Goal: Book appointment/travel/reservation

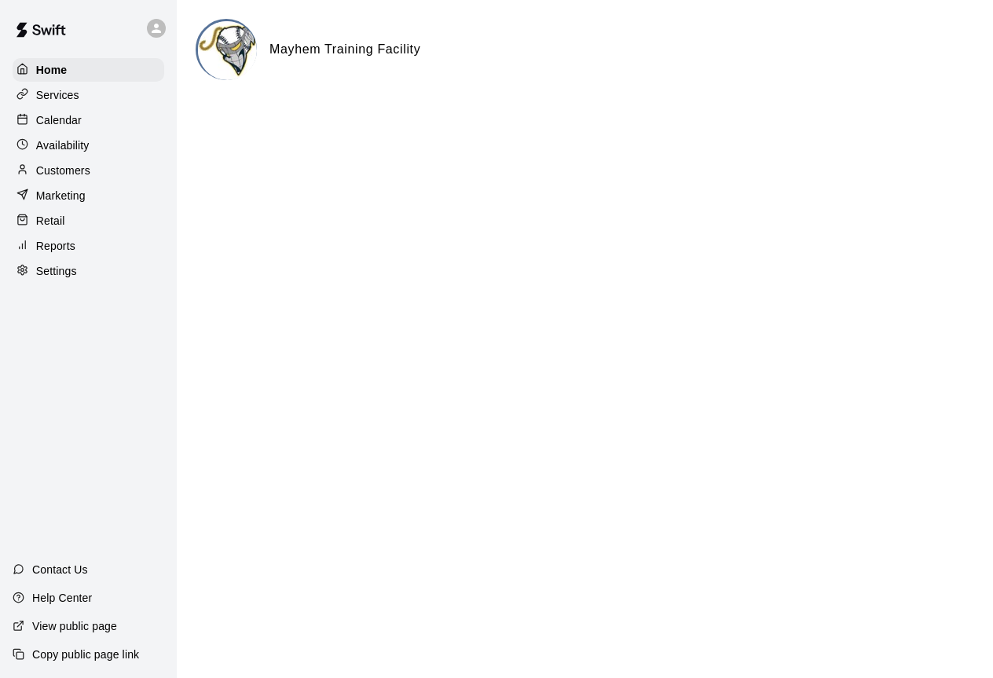
click at [70, 125] on p "Calendar" at bounding box center [59, 120] width 46 height 16
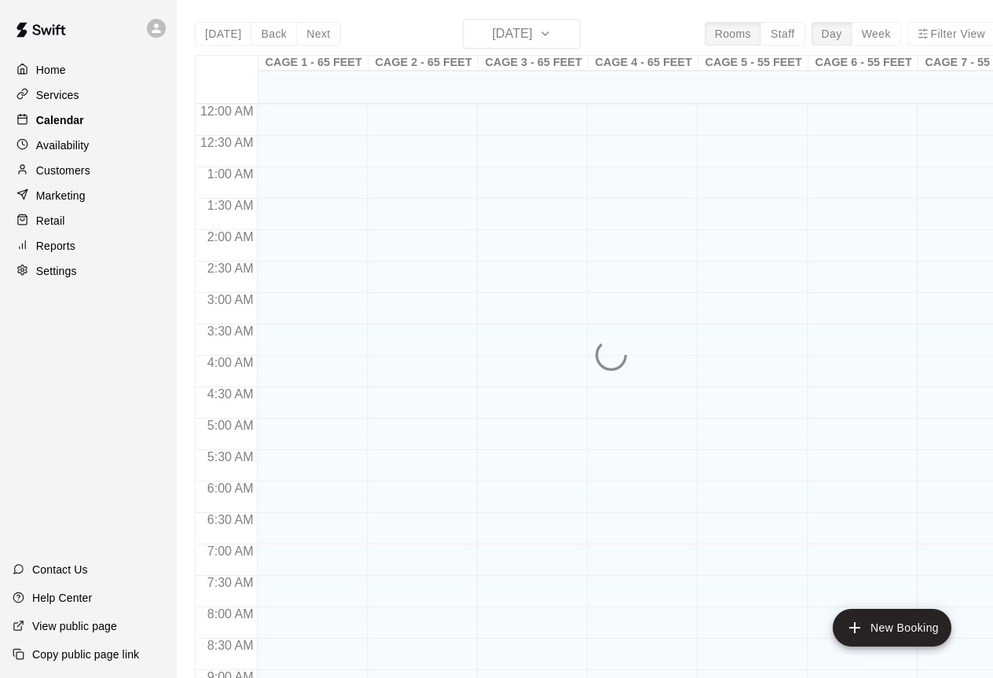
scroll to position [871, 0]
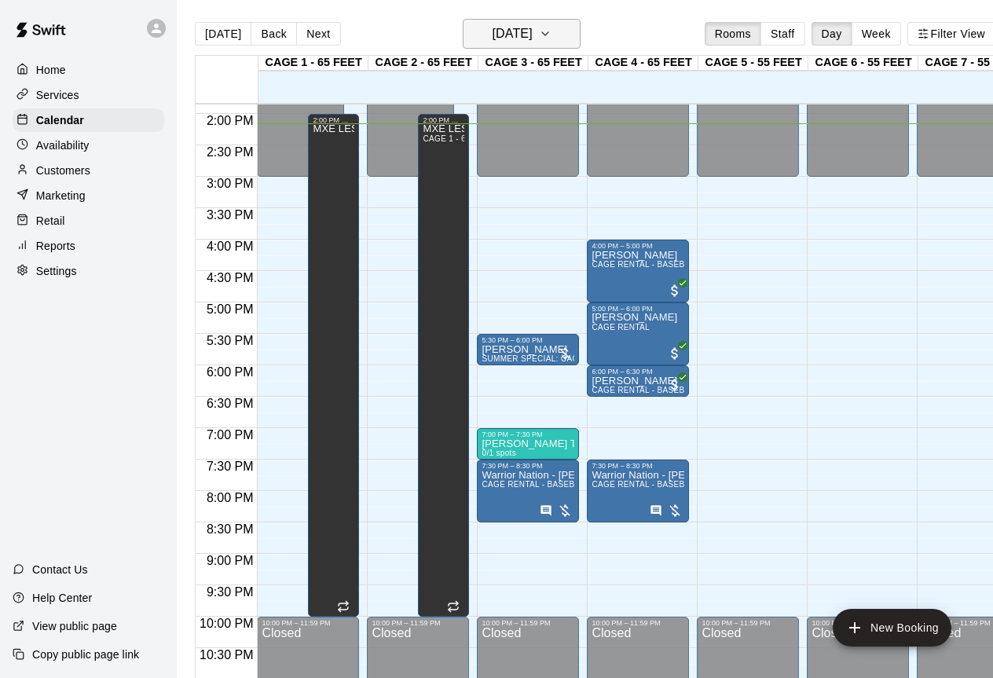
click at [574, 34] on button "[DATE]" at bounding box center [522, 34] width 118 height 30
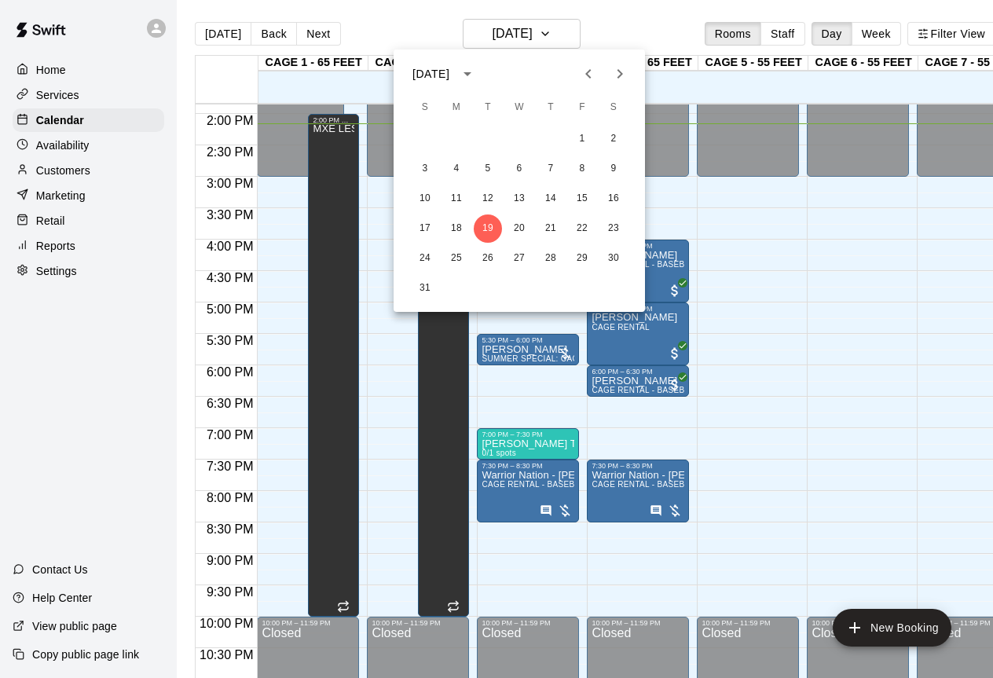
click at [622, 67] on icon "Next month" at bounding box center [620, 73] width 19 height 19
click at [587, 72] on icon "Previous month" at bounding box center [588, 73] width 19 height 19
click at [618, 203] on button "20" at bounding box center [614, 199] width 28 height 28
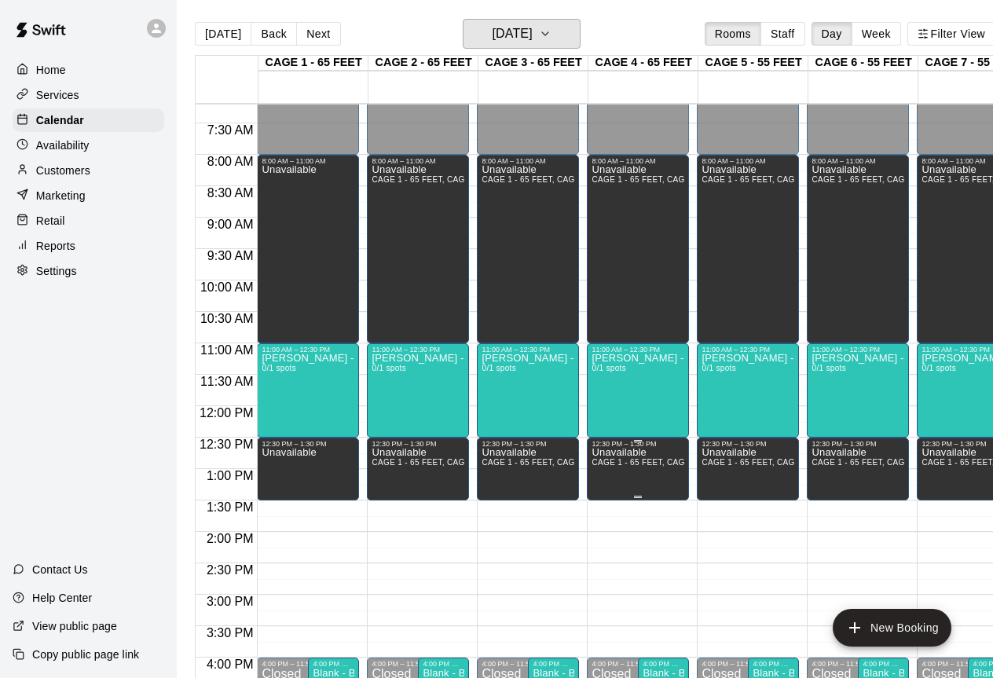
scroll to position [450, 0]
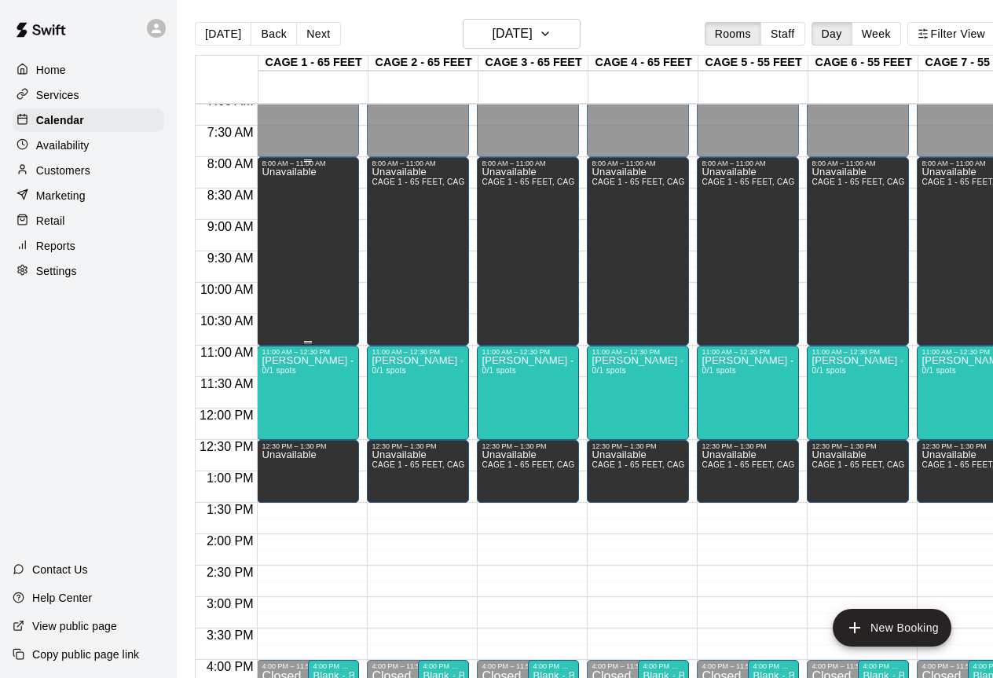
click at [331, 263] on div "Unavailable" at bounding box center [308, 506] width 93 height 678
click at [272, 184] on icon "edit" at bounding box center [278, 183] width 19 height 19
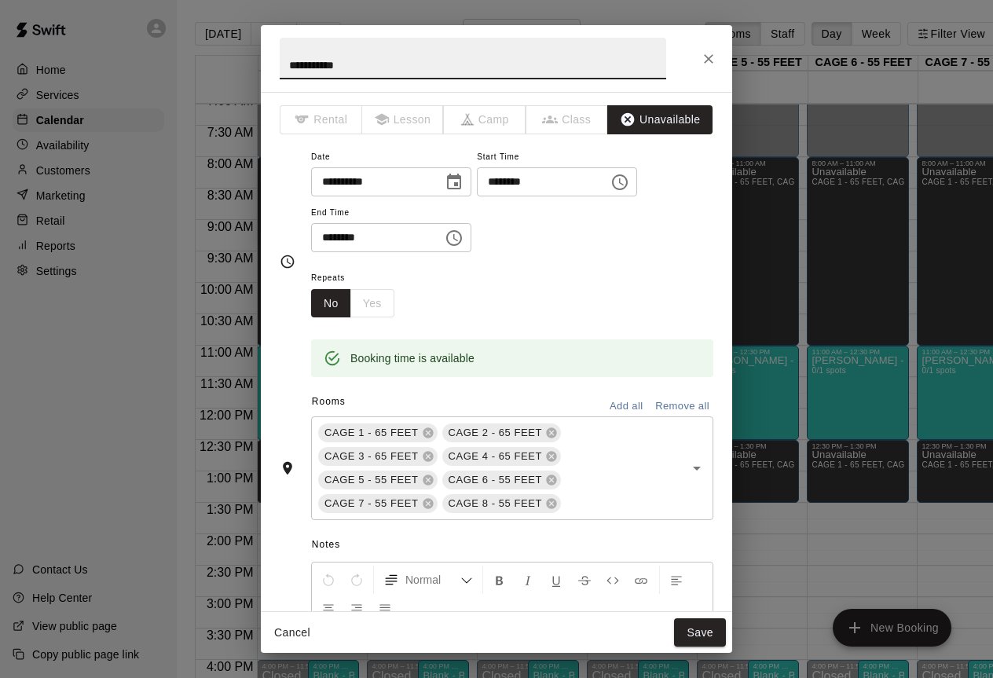
click at [630, 185] on icon "Choose time, selected time is 8:00 AM" at bounding box center [620, 182] width 19 height 19
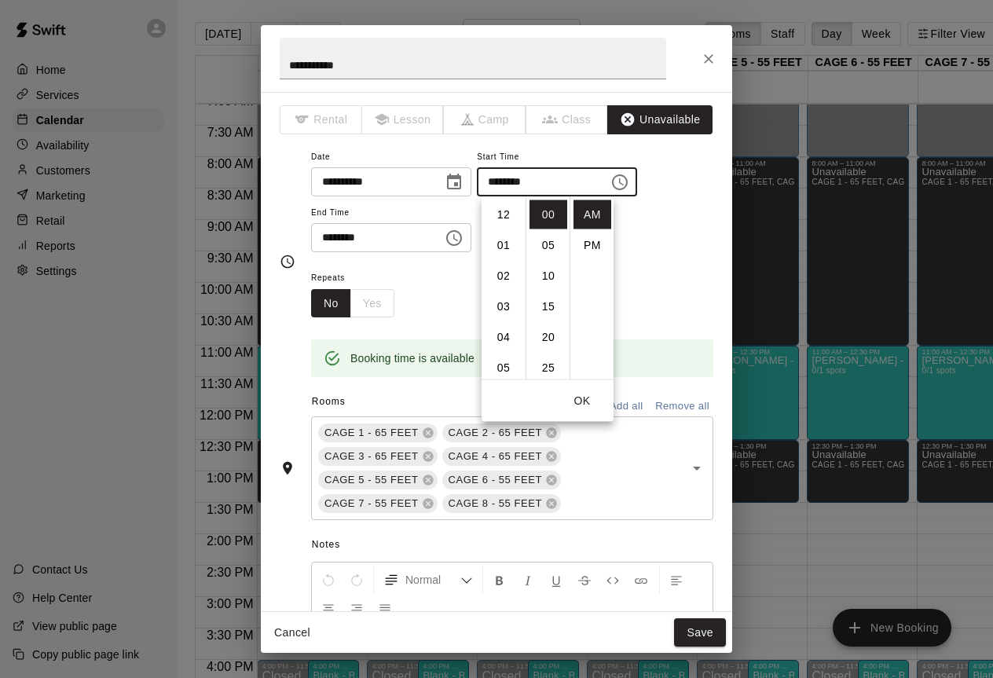
scroll to position [245, 0]
click at [505, 273] on li "10" at bounding box center [504, 276] width 38 height 29
type input "********"
click at [688, 622] on button "Save" at bounding box center [700, 632] width 52 height 29
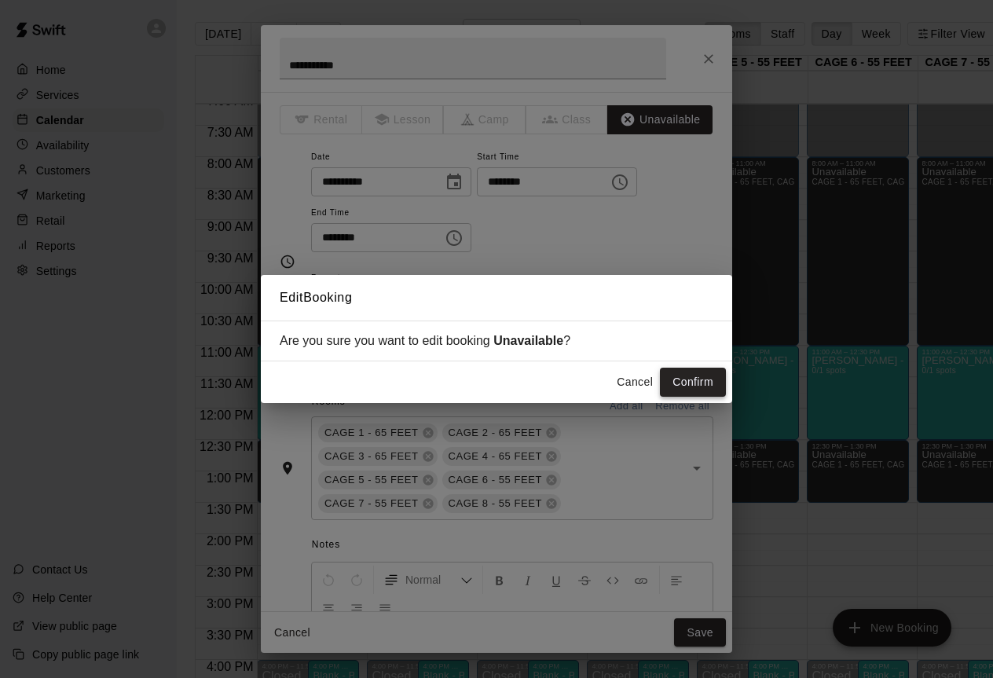
click at [706, 372] on button "Confirm" at bounding box center [693, 382] width 66 height 29
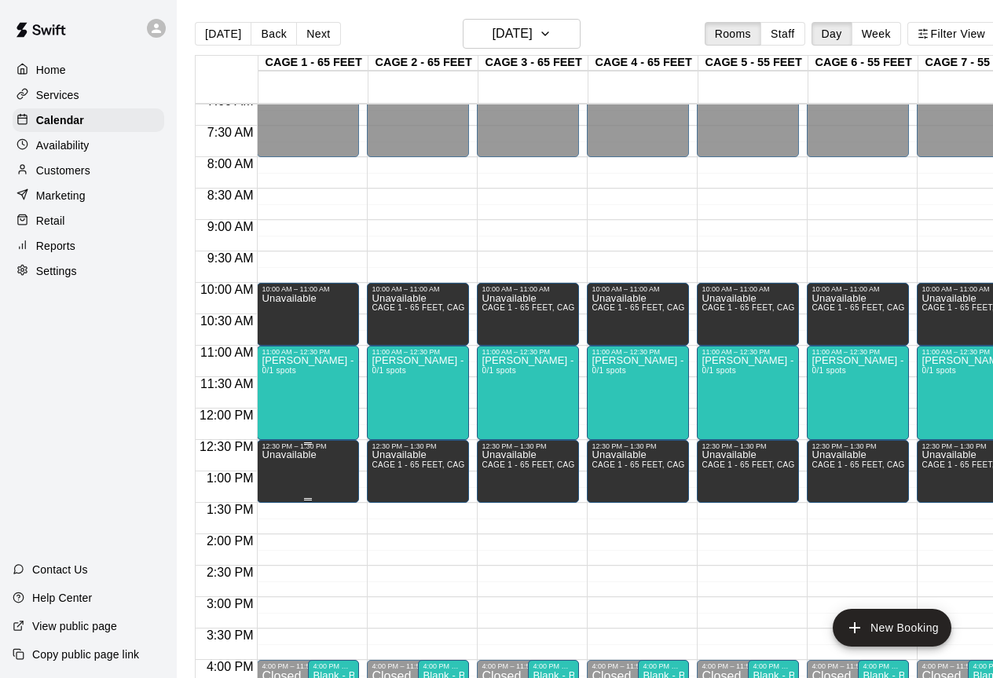
click at [281, 461] on icon "edit" at bounding box center [278, 468] width 14 height 14
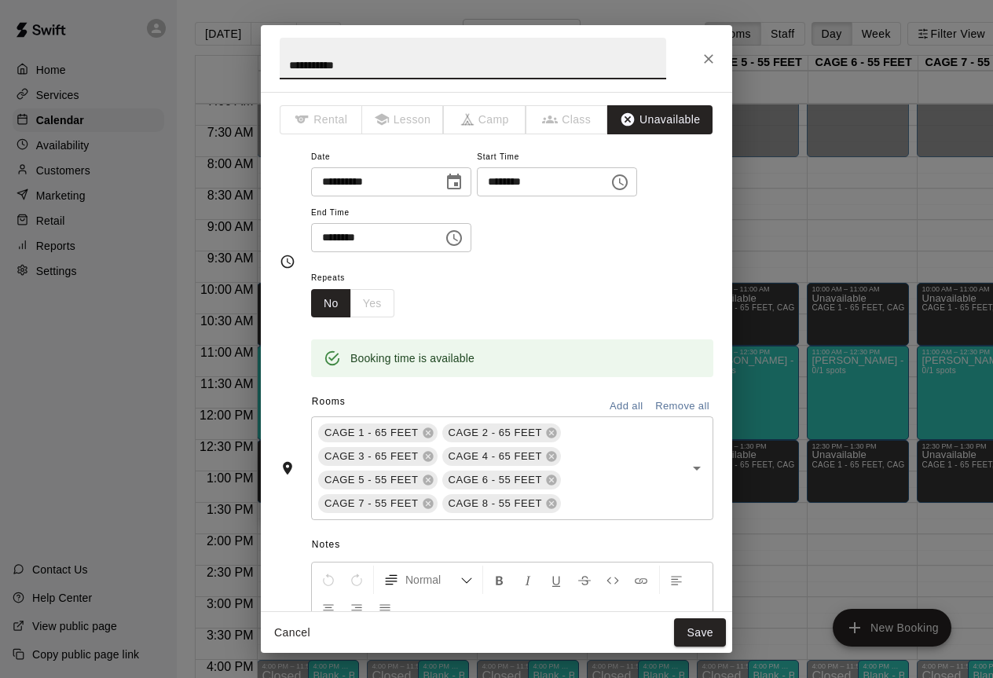
click at [464, 236] on icon "Choose time, selected time is 1:30 PM" at bounding box center [454, 238] width 19 height 19
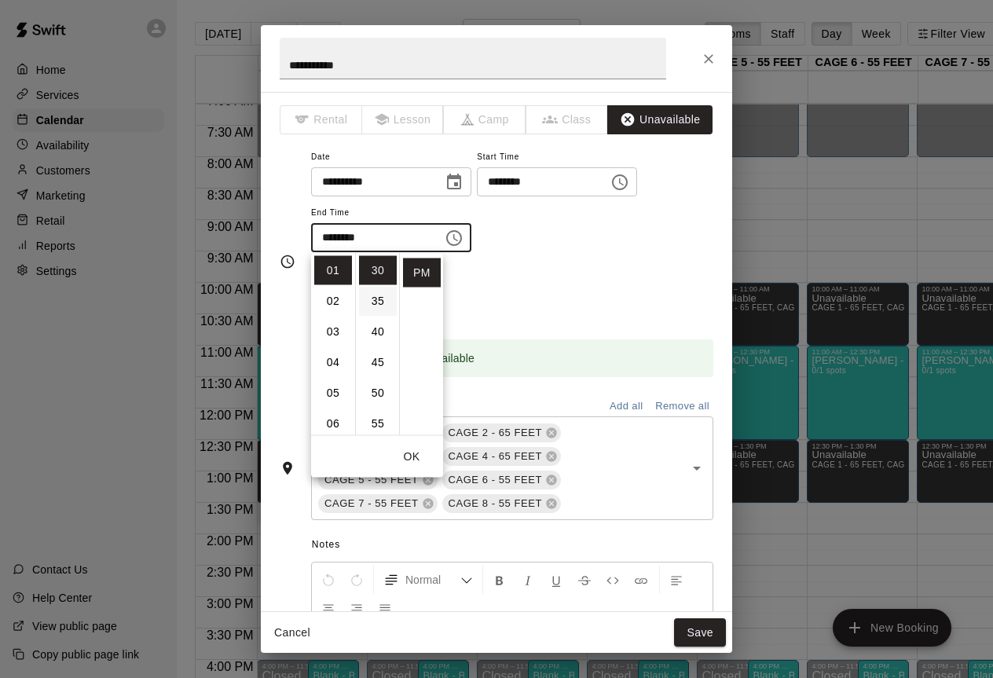
scroll to position [0, 0]
click at [375, 276] on li "00" at bounding box center [378, 270] width 38 height 29
type input "********"
click at [708, 635] on button "Save" at bounding box center [700, 632] width 52 height 29
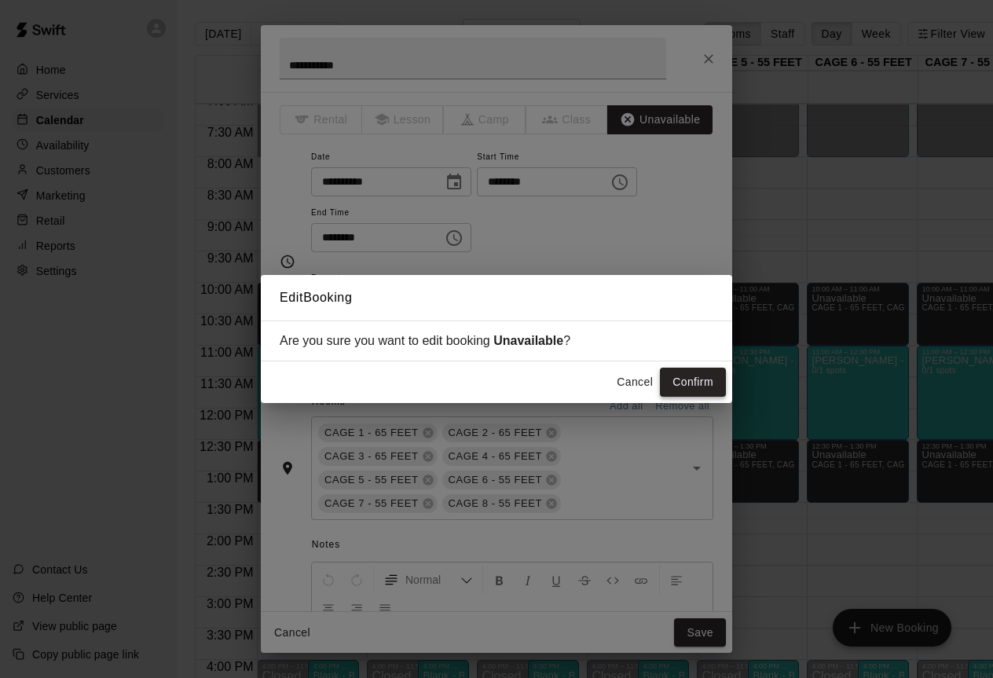
click at [712, 380] on button "Confirm" at bounding box center [693, 382] width 66 height 29
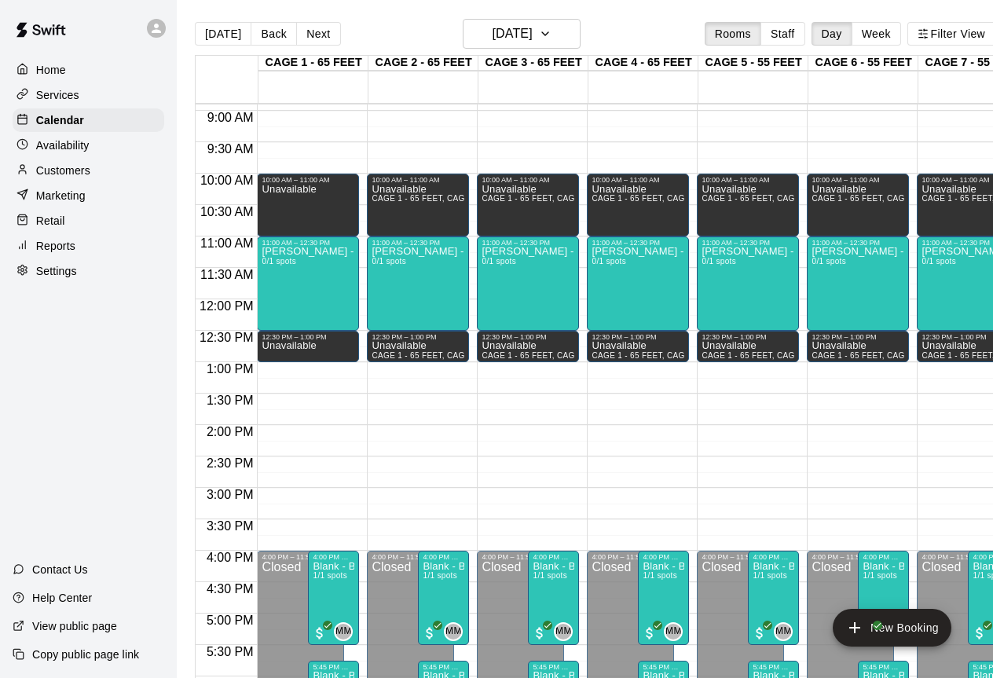
scroll to position [570, 0]
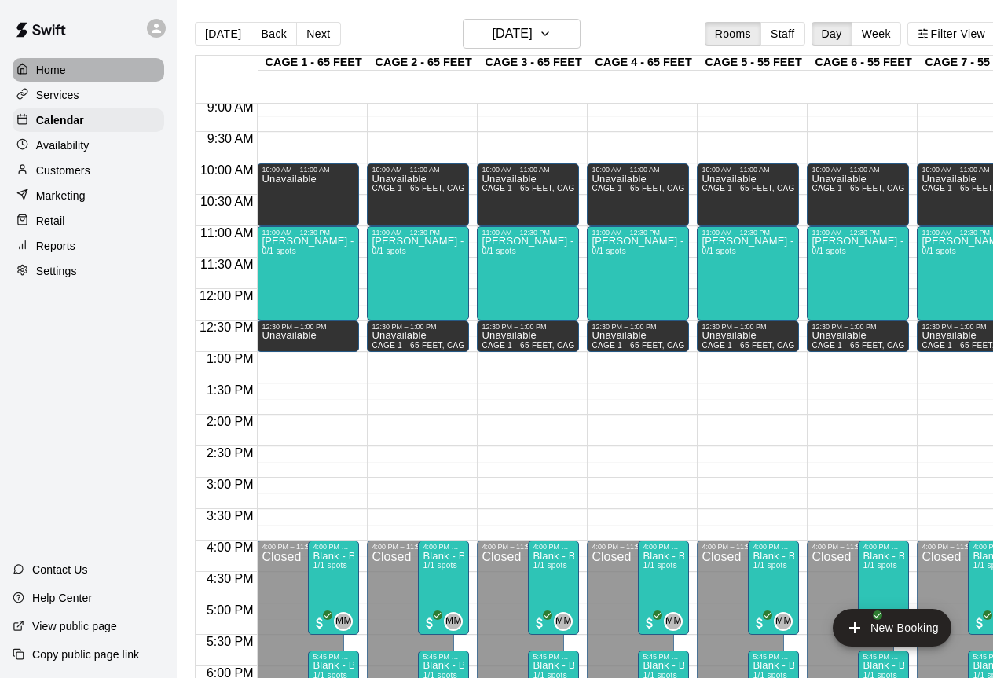
click at [40, 70] on p "Home" at bounding box center [51, 70] width 30 height 16
